Goal: Transaction & Acquisition: Purchase product/service

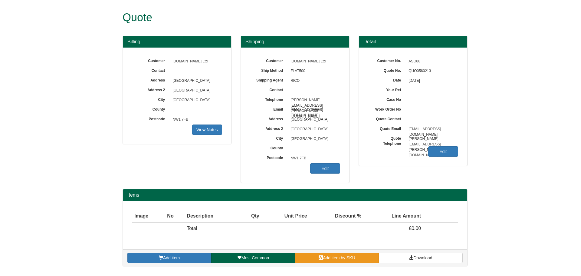
click at [327, 261] on link "Add item by SKU" at bounding box center [337, 258] width 84 height 10
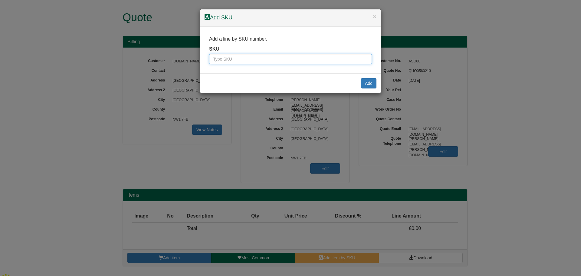
click at [241, 61] on input "text" at bounding box center [290, 59] width 163 height 10
paste input "2333060"
type input "2333060"
click at [367, 81] on button "Add" at bounding box center [368, 83] width 15 height 10
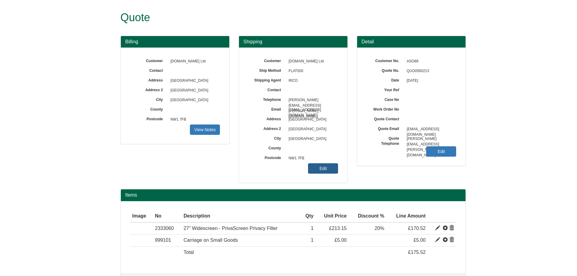
click at [333, 168] on link "Edit" at bounding box center [323, 168] width 30 height 10
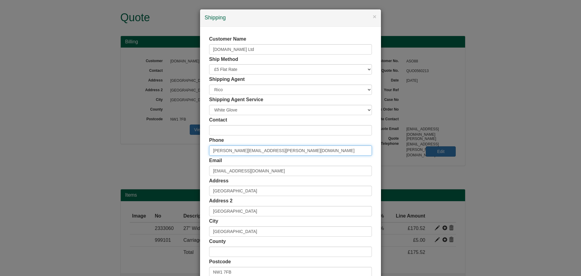
drag, startPoint x: 263, startPoint y: 151, endPoint x: 157, endPoint y: 154, distance: 106.3
click at [157, 154] on div "× Shipping Customer Name [DOMAIN_NAME] Ltd Ship Method Free of Charge £5 Flat R…" at bounding box center [290, 138] width 581 height 276
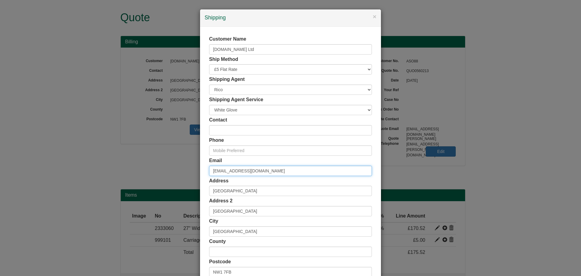
drag, startPoint x: 270, startPoint y: 171, endPoint x: 194, endPoint y: 178, distance: 77.2
click at [184, 174] on div "× Shipping Customer Name [DOMAIN_NAME] Ltd Ship Method Free of Charge £5 Flat R…" at bounding box center [290, 138] width 581 height 276
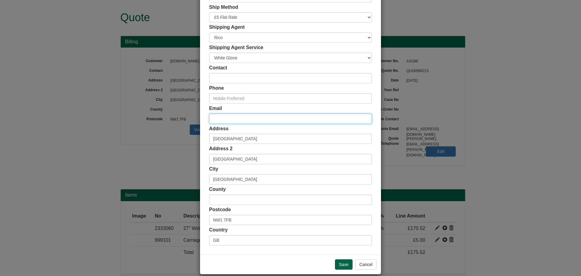
scroll to position [60, 0]
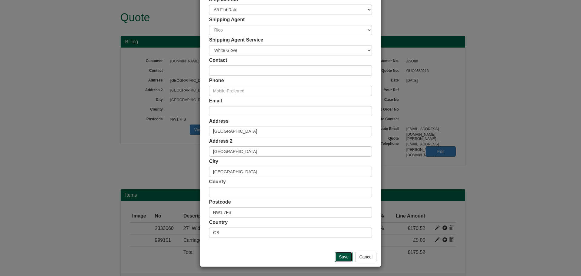
click at [335, 256] on input "Save" at bounding box center [344, 257] width 18 height 10
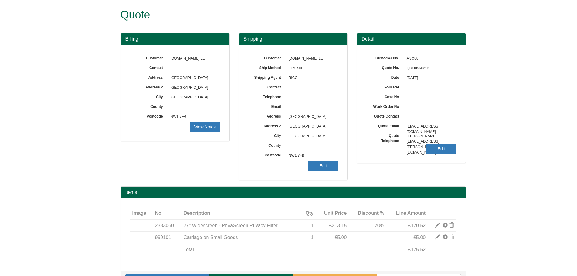
scroll to position [21, 0]
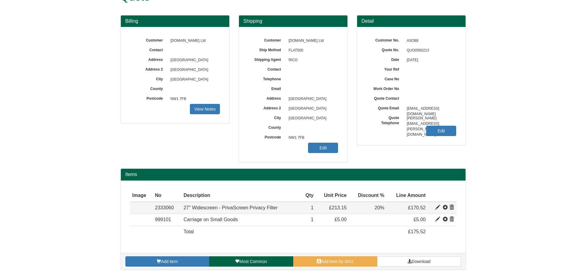
click at [435, 210] on span at bounding box center [437, 207] width 5 height 5
type input "27" Widescreen - PrivaScreen Privacy Filter"
type input "25.97"
type input "213.15"
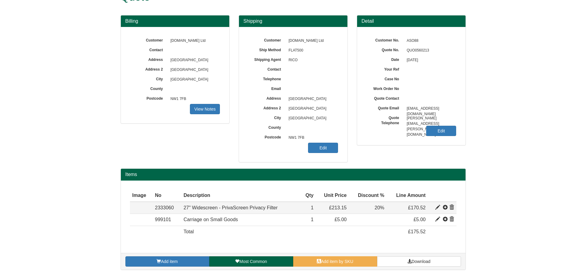
type input "1"
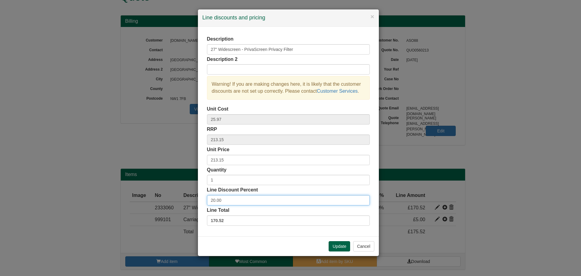
drag, startPoint x: 219, startPoint y: 200, endPoint x: 160, endPoint y: 198, distance: 58.8
click at [160, 198] on div "× Line discounts and pricing Description 27" Widescreen - PrivaScreen Privacy F…" at bounding box center [290, 138] width 581 height 276
type input "35.00"
drag, startPoint x: 343, startPoint y: 244, endPoint x: 393, endPoint y: 122, distance: 131.3
click at [343, 244] on button "Update" at bounding box center [340, 246] width 22 height 10
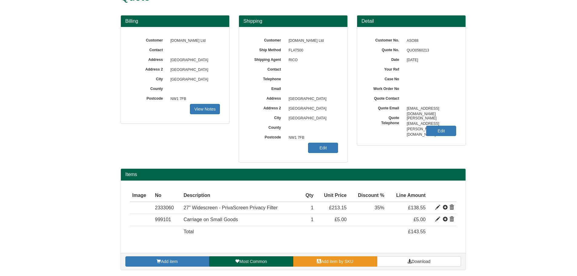
click at [355, 267] on link "Add item by SKU" at bounding box center [335, 261] width 84 height 10
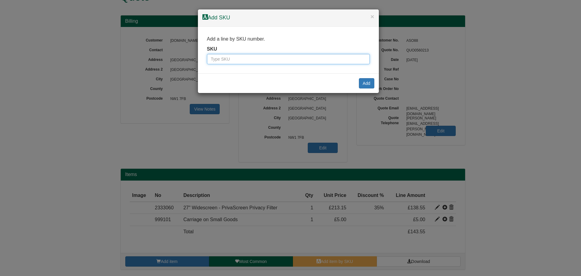
click at [279, 61] on input "text" at bounding box center [288, 59] width 163 height 10
paste input "2333070"
type input "2333070"
click at [363, 83] on button "Add" at bounding box center [366, 83] width 15 height 10
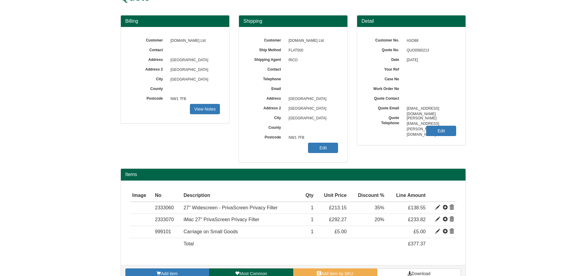
scroll to position [33, 0]
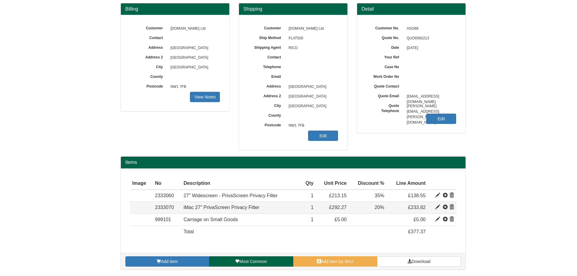
click at [439, 207] on span at bounding box center [437, 207] width 5 height 5
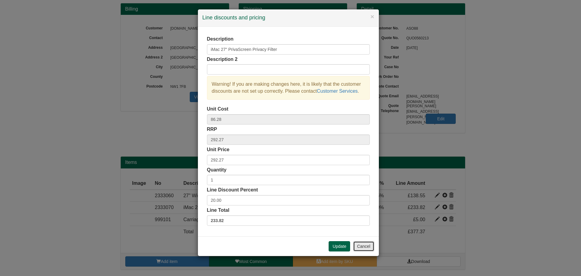
click at [371, 248] on button "Cancel" at bounding box center [363, 246] width 21 height 10
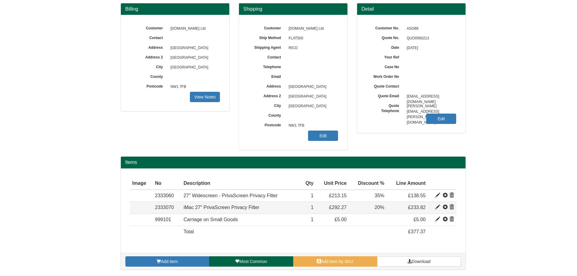
click at [453, 207] on span at bounding box center [451, 207] width 5 height 5
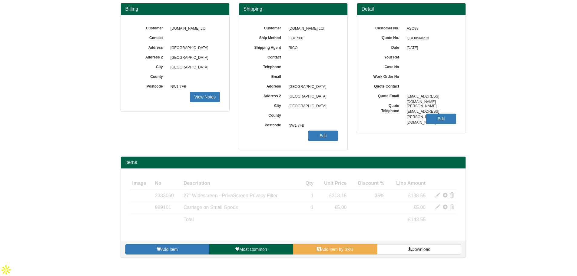
scroll to position [21, 0]
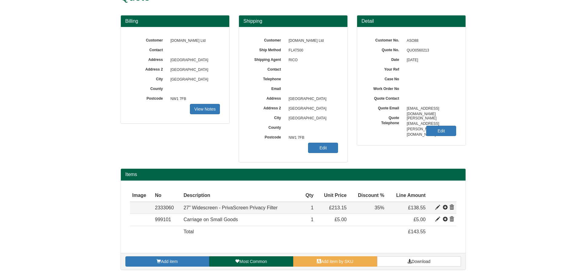
click at [436, 208] on span at bounding box center [437, 207] width 5 height 5
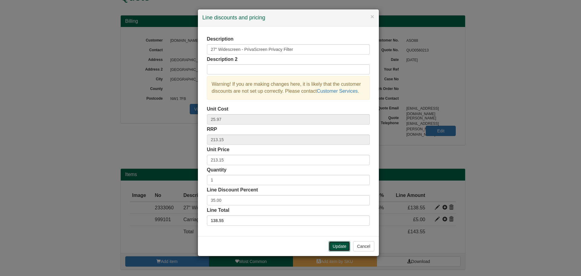
click at [348, 244] on button "Update" at bounding box center [340, 246] width 22 height 10
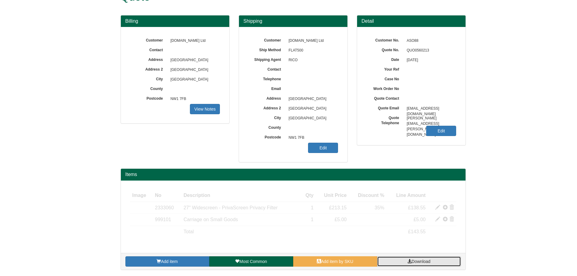
click at [414, 263] on span "Download" at bounding box center [421, 261] width 19 height 5
